Goal: Task Accomplishment & Management: Use online tool/utility

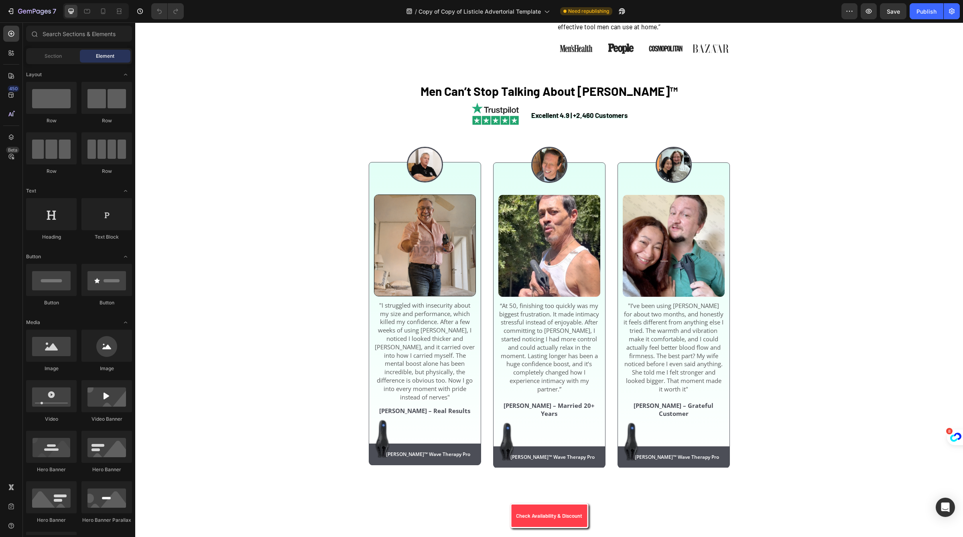
scroll to position [1287, 0]
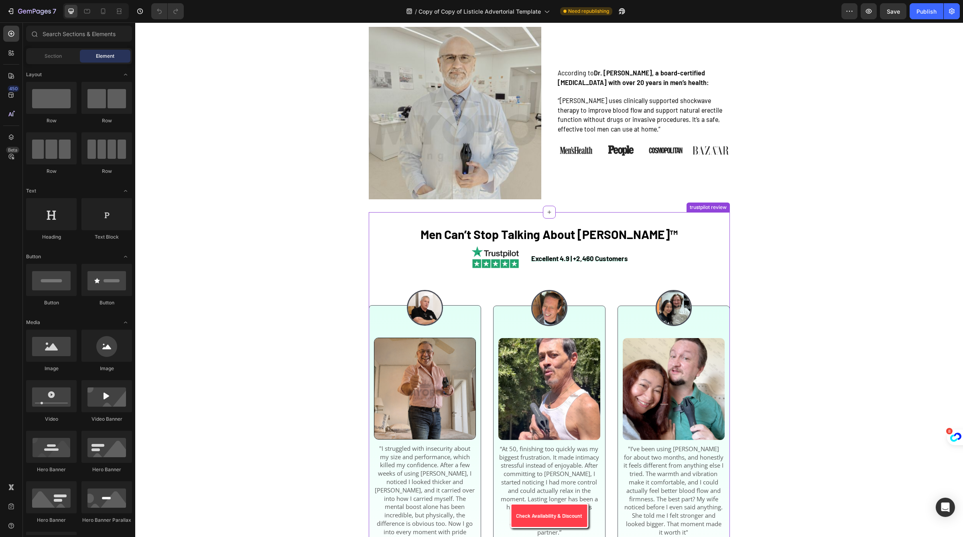
click at [701, 237] on h2 "Men Can’t Stop Talking About [PERSON_NAME]™" at bounding box center [549, 234] width 361 height 19
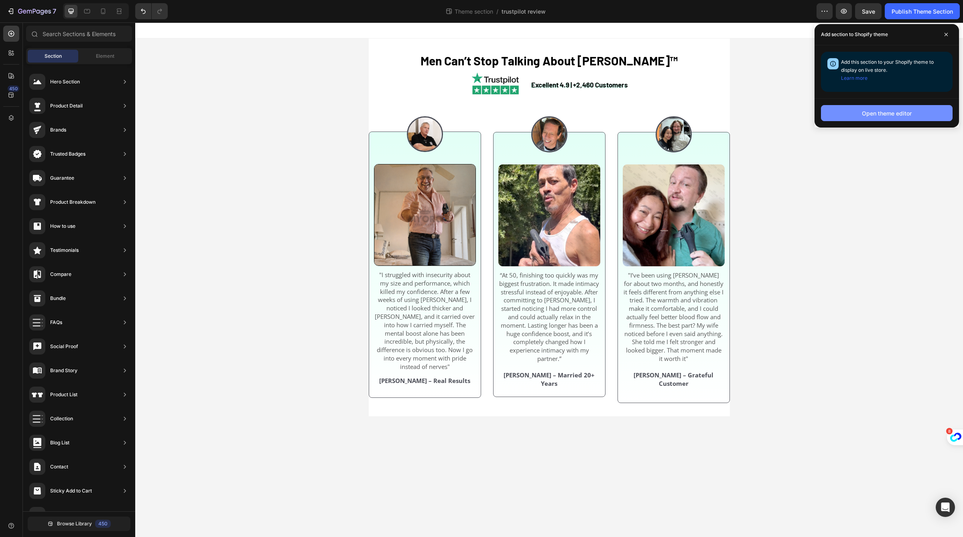
click at [856, 119] on button "Open theme editor" at bounding box center [887, 113] width 132 height 16
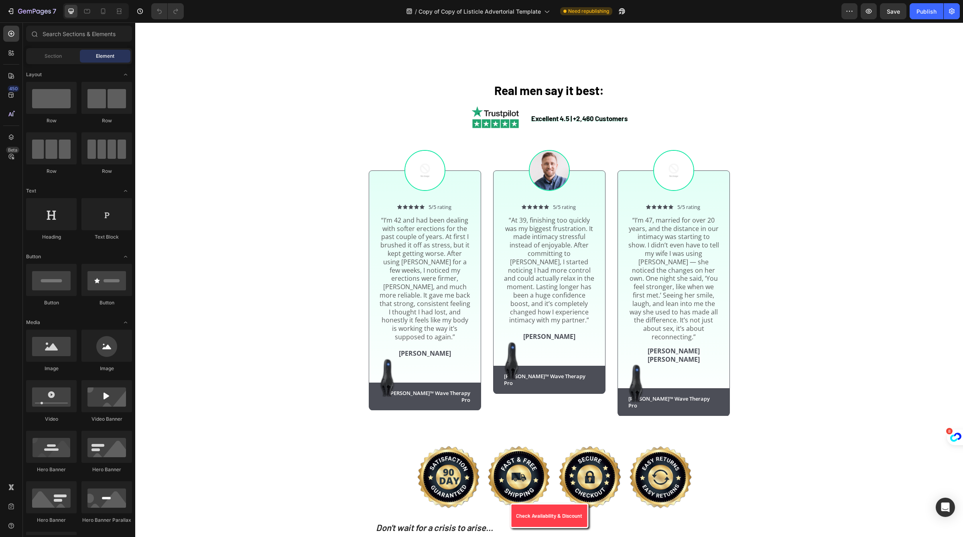
scroll to position [1802, 0]
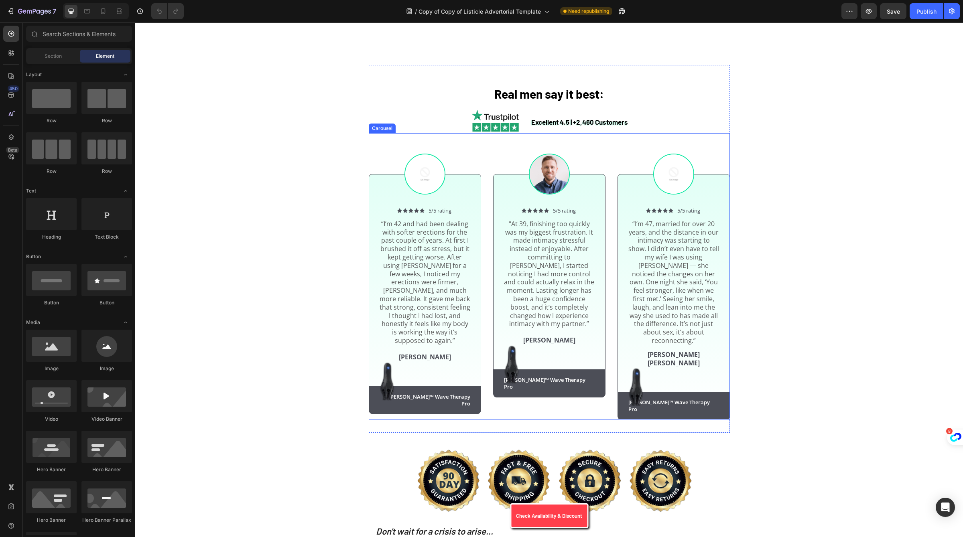
click at [641, 133] on div "Excellent 4.5 | +2,460 Customers Text Block Image Row" at bounding box center [549, 121] width 361 height 26
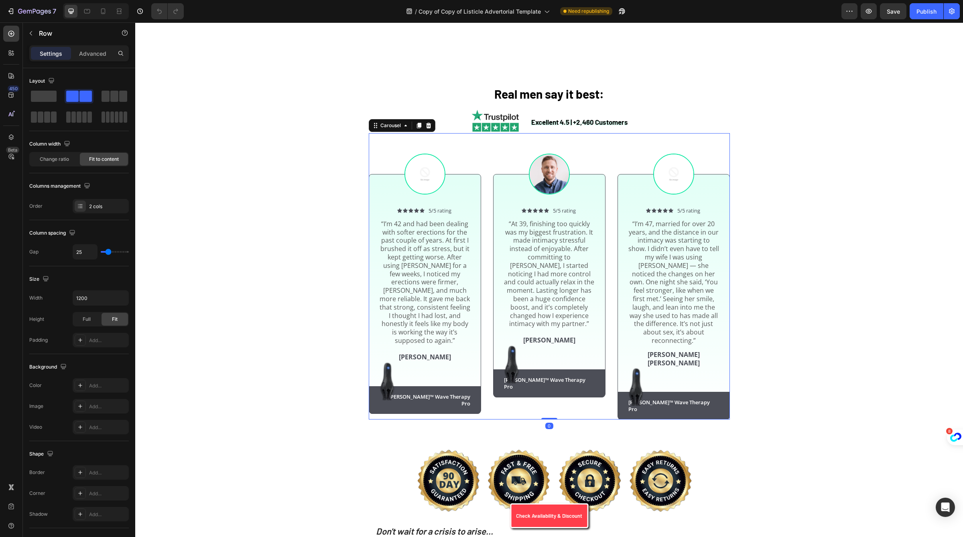
click at [714, 159] on div "Image Icon Icon Icon Icon Icon Icon List 5/5 rating Text Block Row “I’m 47, mar…" at bounding box center [673, 276] width 112 height 286
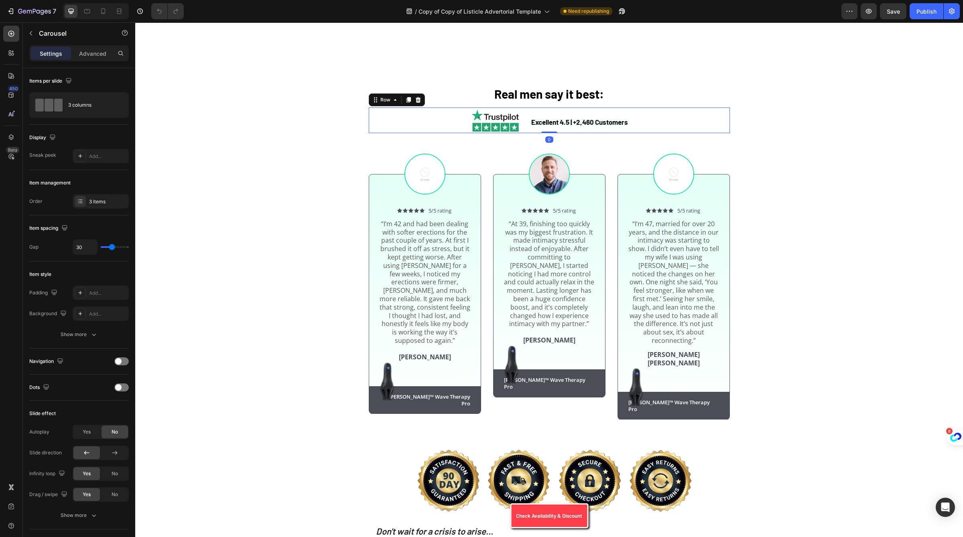
click at [719, 133] on div "Excellent 4.5 | +2,460 Customers Text Block Image Row 0" at bounding box center [549, 121] width 361 height 26
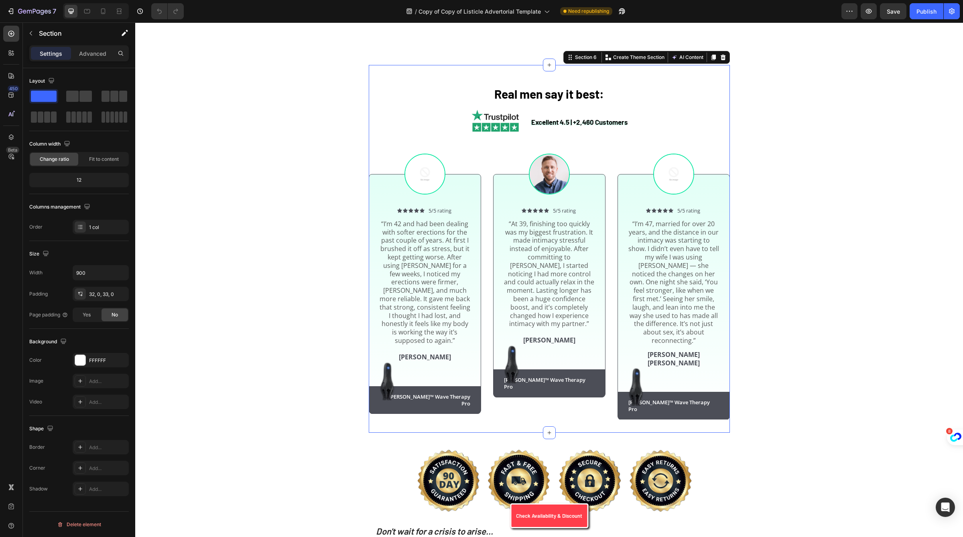
click at [725, 77] on div "Real men say it best: Heading Excellent 4.5 | +2,460 Customers Text Block Image…" at bounding box center [549, 249] width 361 height 368
click at [723, 60] on icon at bounding box center [723, 57] width 6 height 6
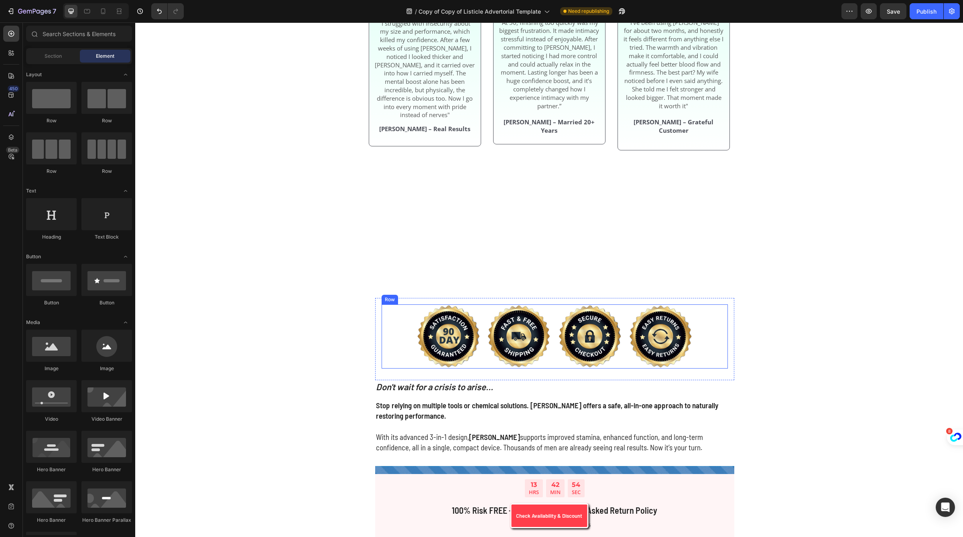
scroll to position [1271, 0]
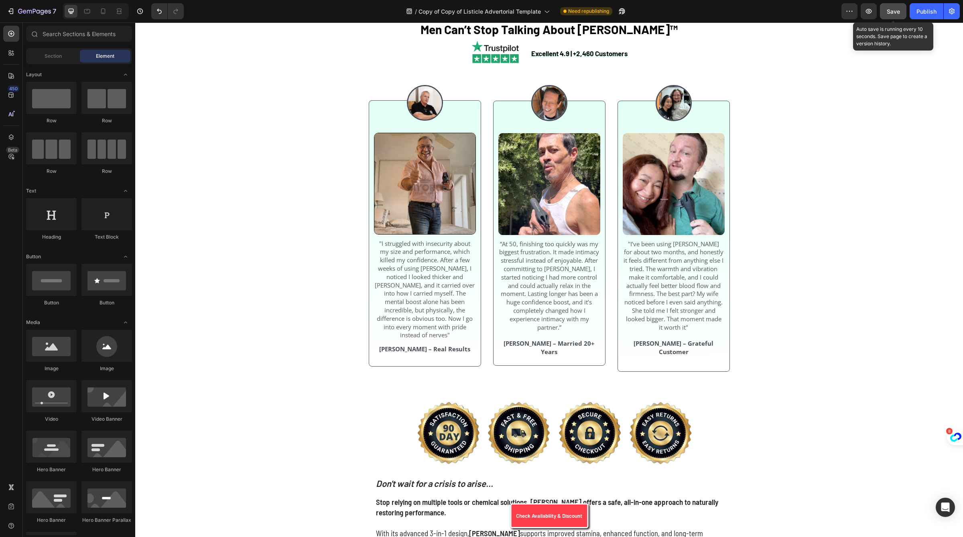
click at [895, 15] on div "Save" at bounding box center [893, 11] width 13 height 8
click at [926, 12] on div "Publish" at bounding box center [926, 11] width 20 height 8
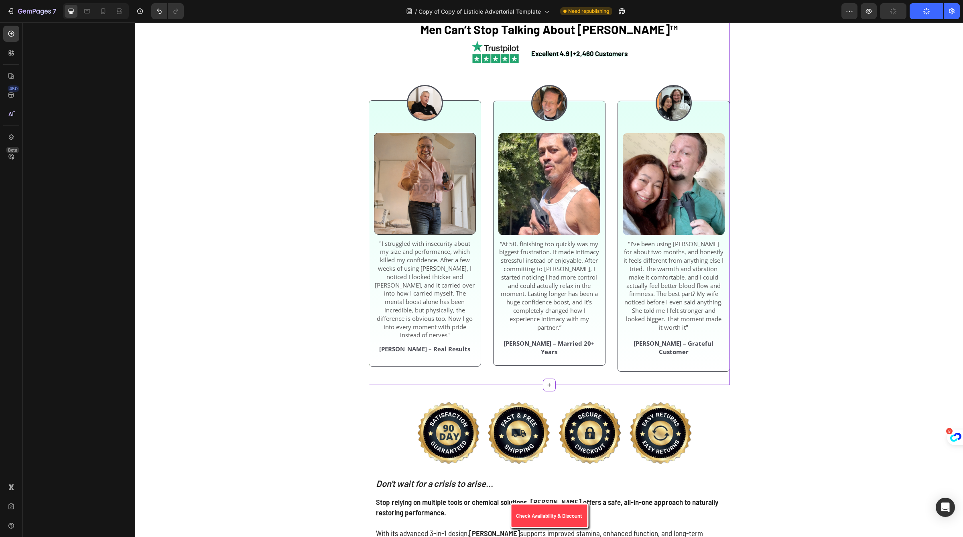
click at [481, 90] on div "Image Image "I’ve been using Neuman for about two months, and honestly it feels…" at bounding box center [549, 218] width 361 height 307
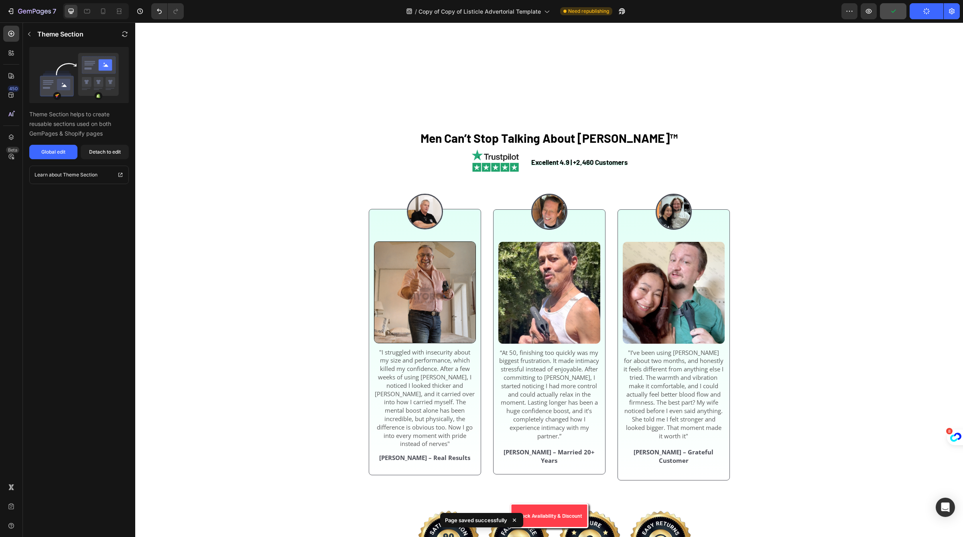
scroll to position [1066, 0]
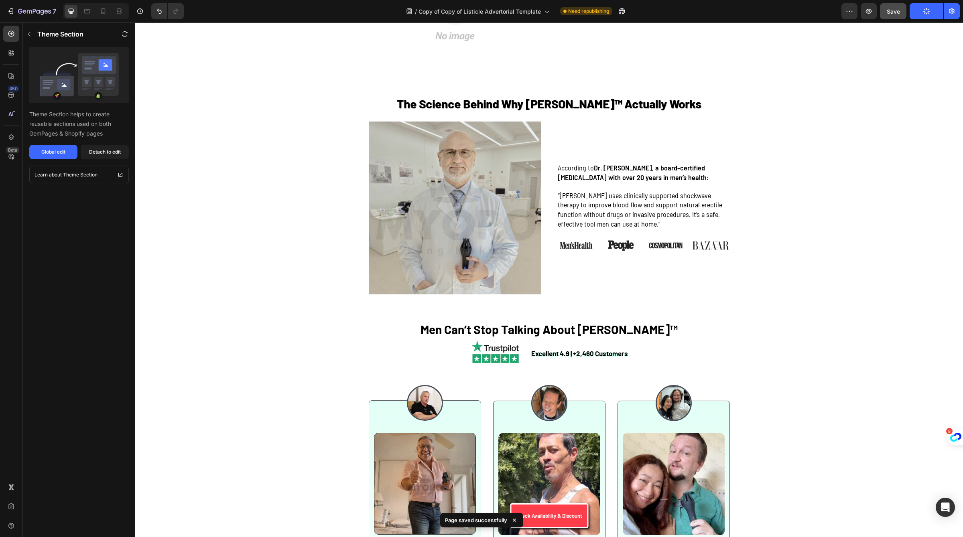
click at [930, 8] on button "Publish" at bounding box center [926, 11] width 34 height 16
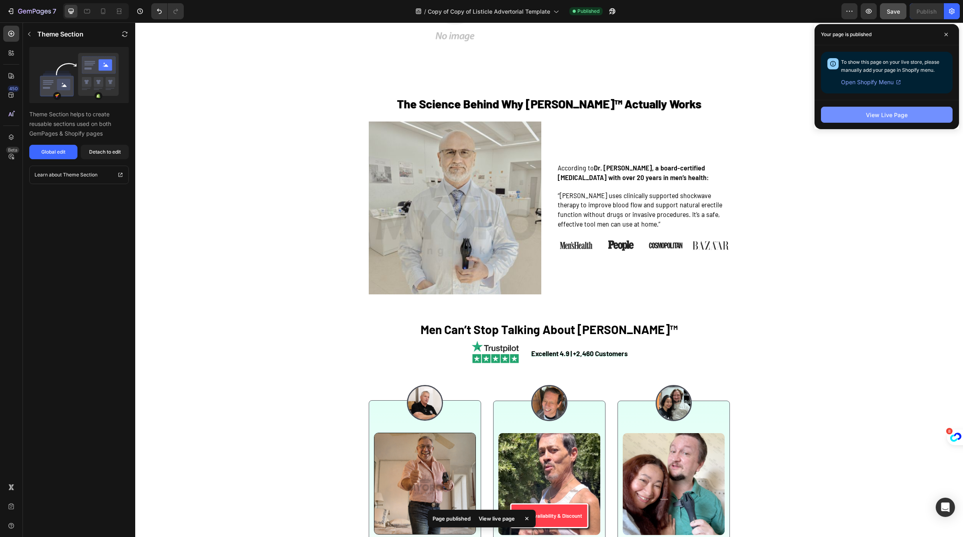
click at [876, 120] on button "View Live Page" at bounding box center [887, 115] width 132 height 16
